Goal: Find specific page/section: Find specific page/section

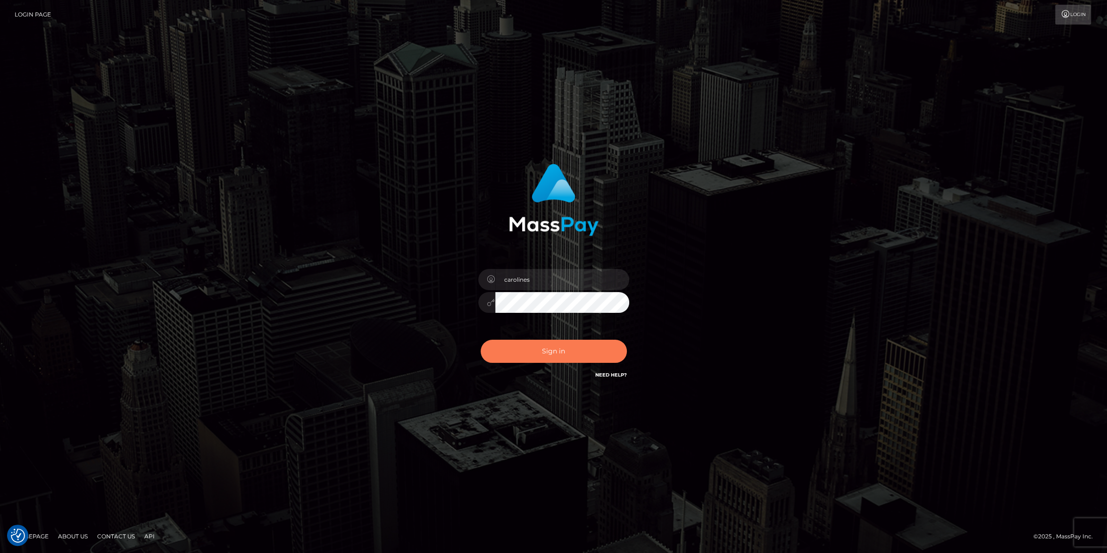
click at [512, 354] on button "Sign in" at bounding box center [554, 351] width 146 height 23
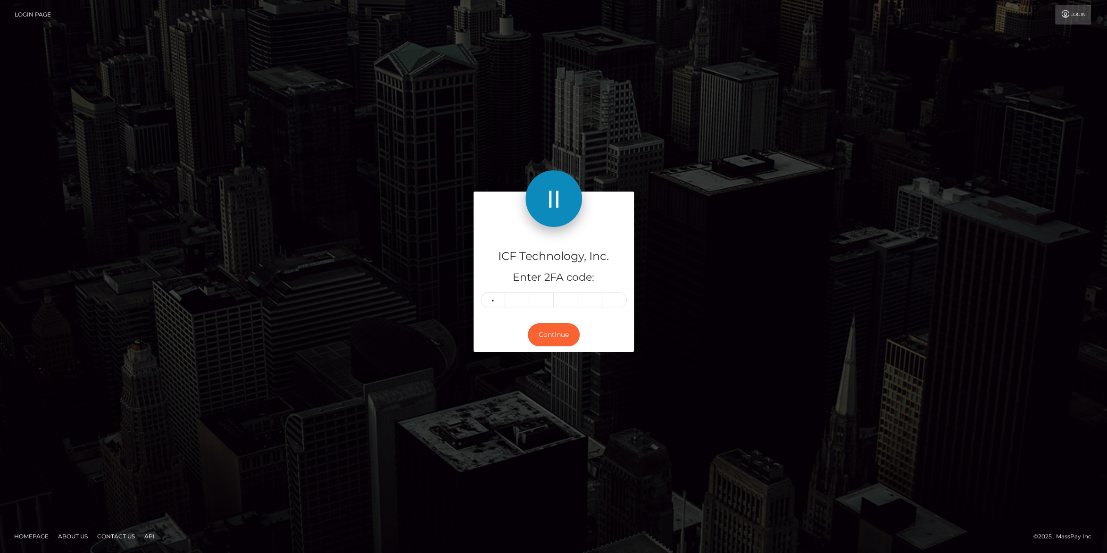
type input "8"
type input "0"
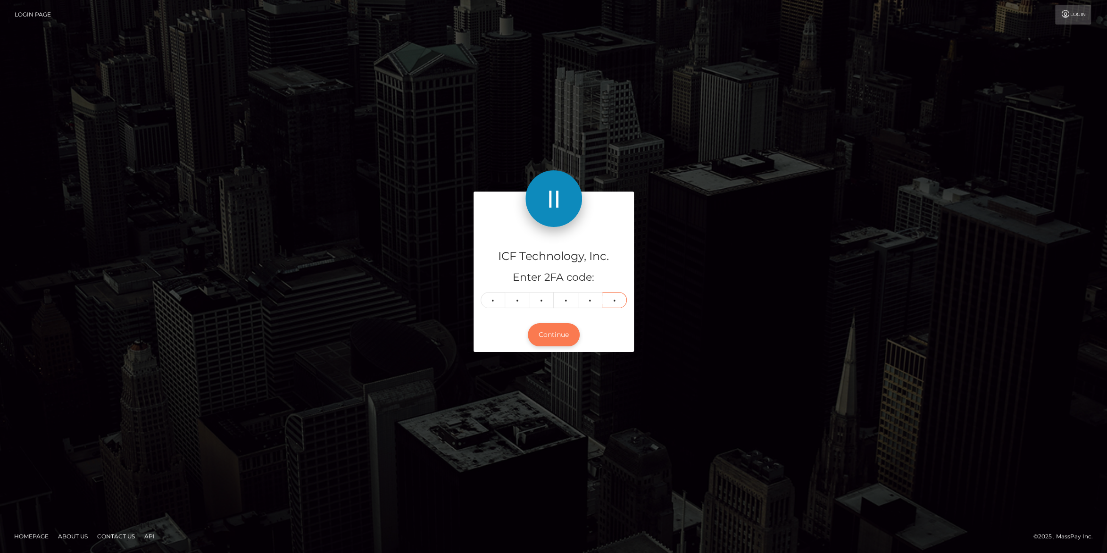
type input "0"
click at [548, 332] on button "Continue" at bounding box center [554, 334] width 52 height 23
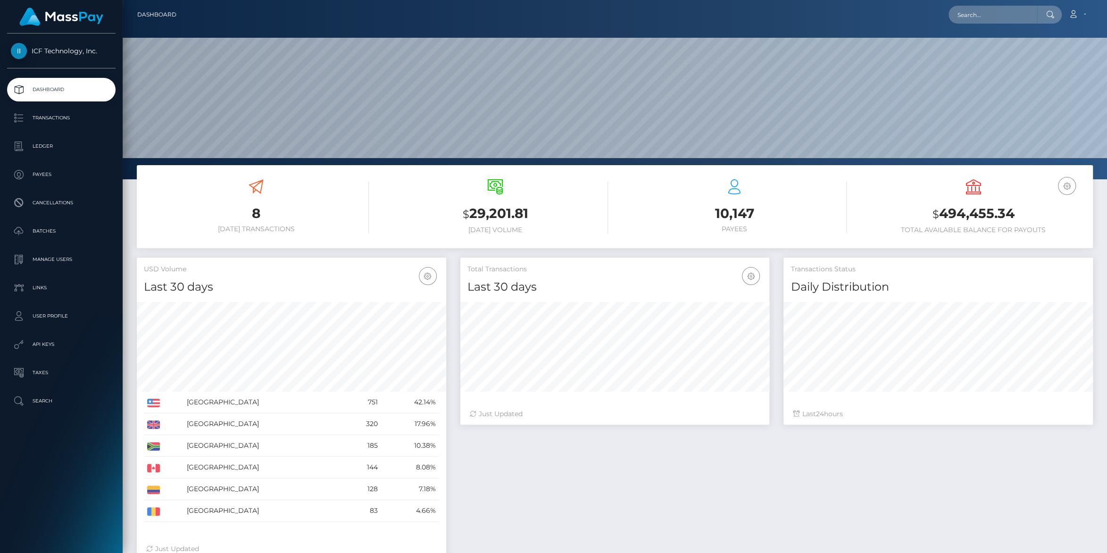
scroll to position [167, 309]
click at [43, 230] on p "Batches" at bounding box center [61, 231] width 101 height 14
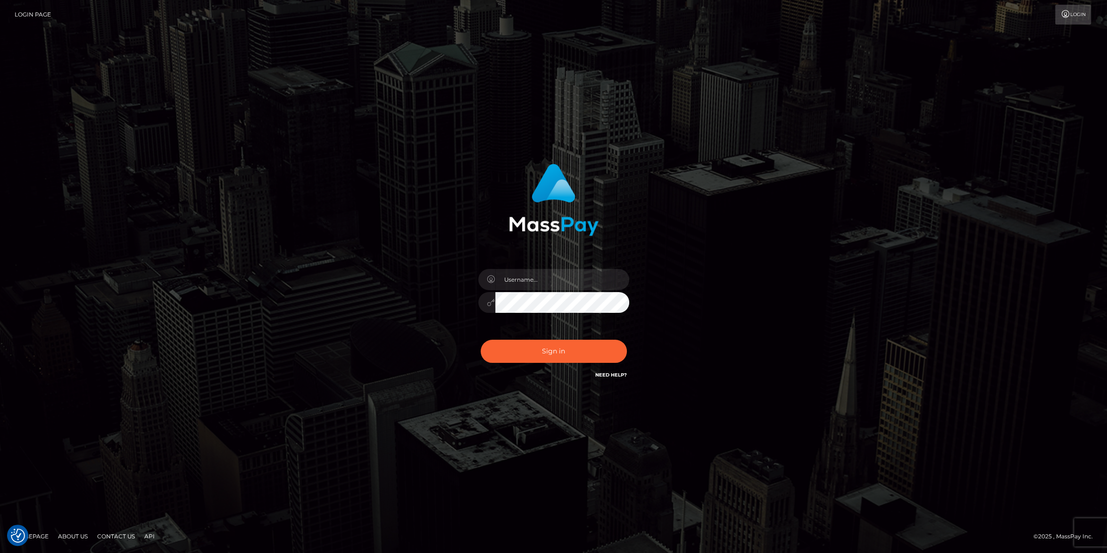
type input "carolines"
click at [547, 357] on button "Sign in" at bounding box center [554, 351] width 146 height 23
click at [572, 352] on button "Sign in" at bounding box center [554, 351] width 146 height 23
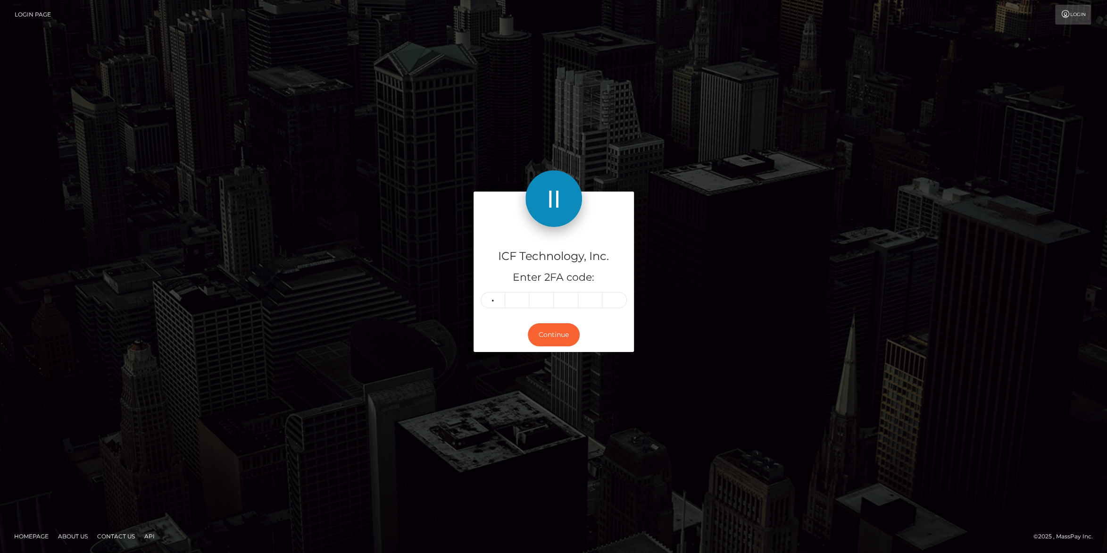
type input "6"
type input "2"
type input "6"
type input "7"
type input "8"
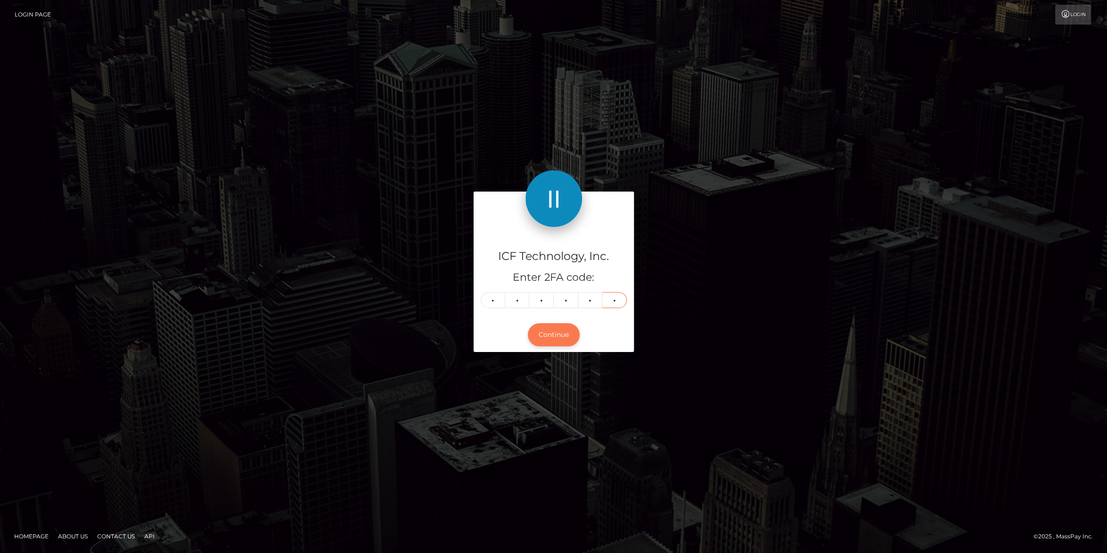
type input "3"
drag, startPoint x: 548, startPoint y: 331, endPoint x: 722, endPoint y: 214, distance: 209.8
click at [547, 331] on button "Continue" at bounding box center [554, 334] width 52 height 23
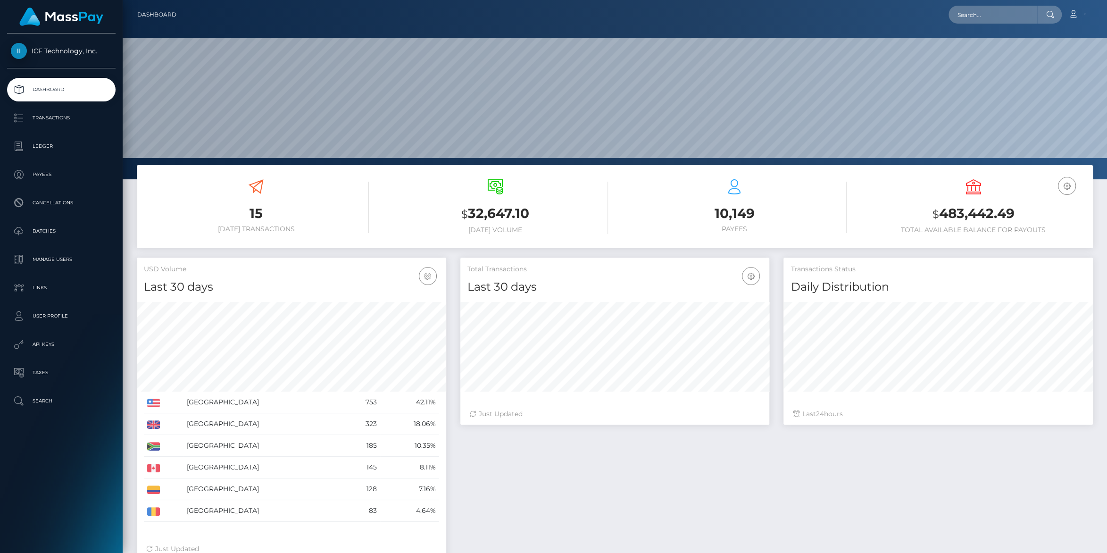
scroll to position [167, 309]
click at [42, 170] on p "Payees" at bounding box center [61, 174] width 101 height 14
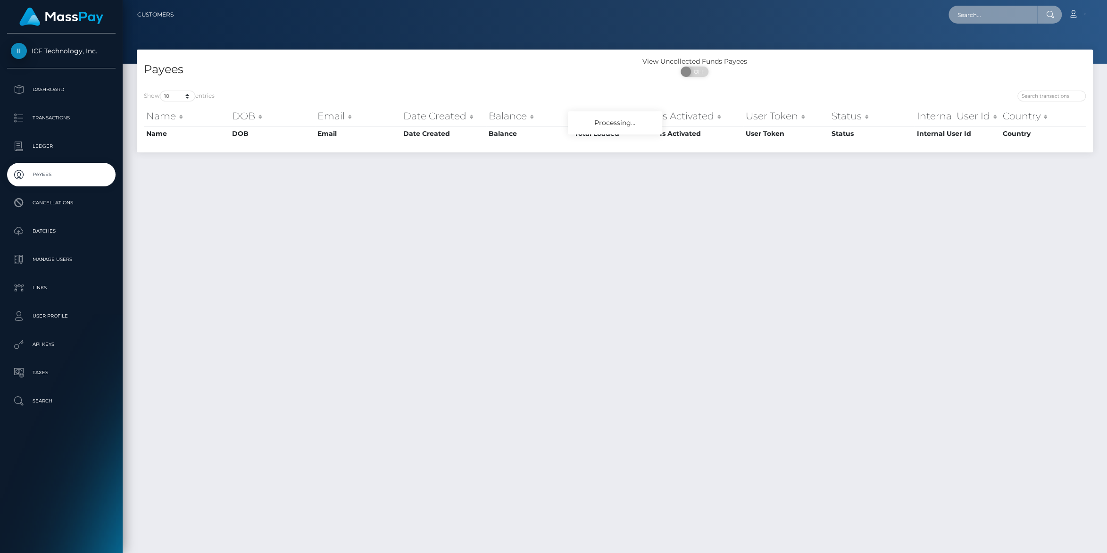
click at [963, 9] on input "text" at bounding box center [993, 15] width 89 height 18
paste input "[EMAIL_ADDRESS][DOMAIN_NAME]"
type input "[EMAIL_ADDRESS][DOMAIN_NAME]"
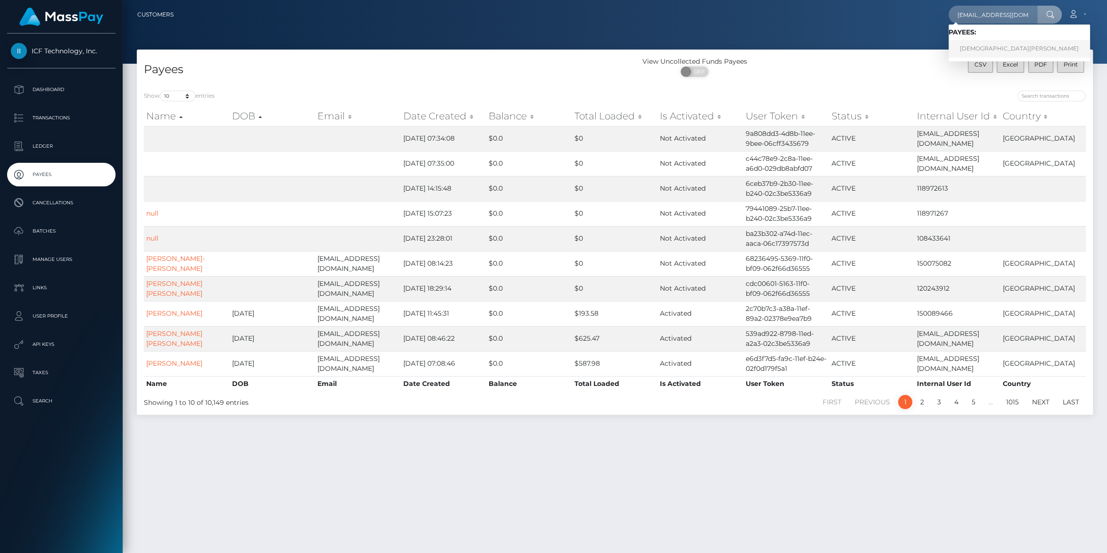
click at [964, 50] on link "[DEMOGRAPHIC_DATA][PERSON_NAME]" at bounding box center [1020, 48] width 142 height 17
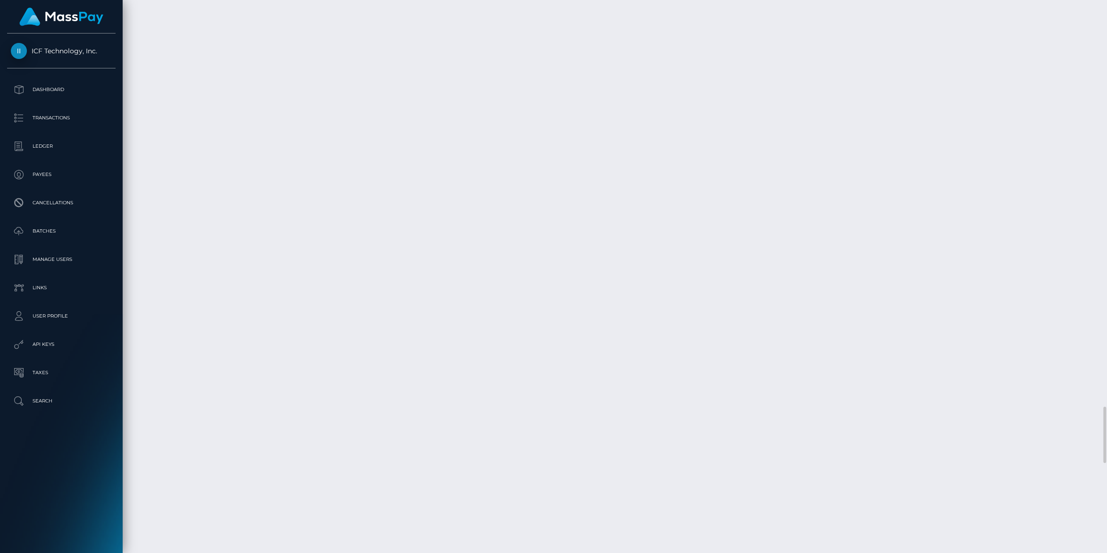
scroll to position [4286, 0]
